Goal: Task Accomplishment & Management: Manage account settings

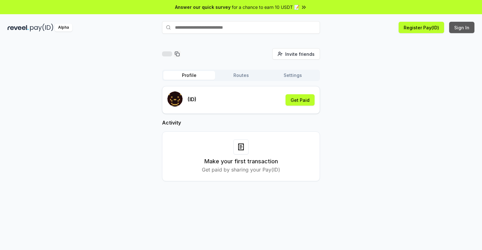
click at [462, 27] on button "Sign In" at bounding box center [461, 27] width 25 height 11
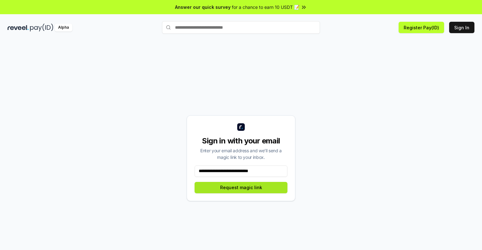
type input "**********"
click at [241, 187] on button "Request magic link" at bounding box center [240, 187] width 93 height 11
